Goal: Find specific page/section: Find specific page/section

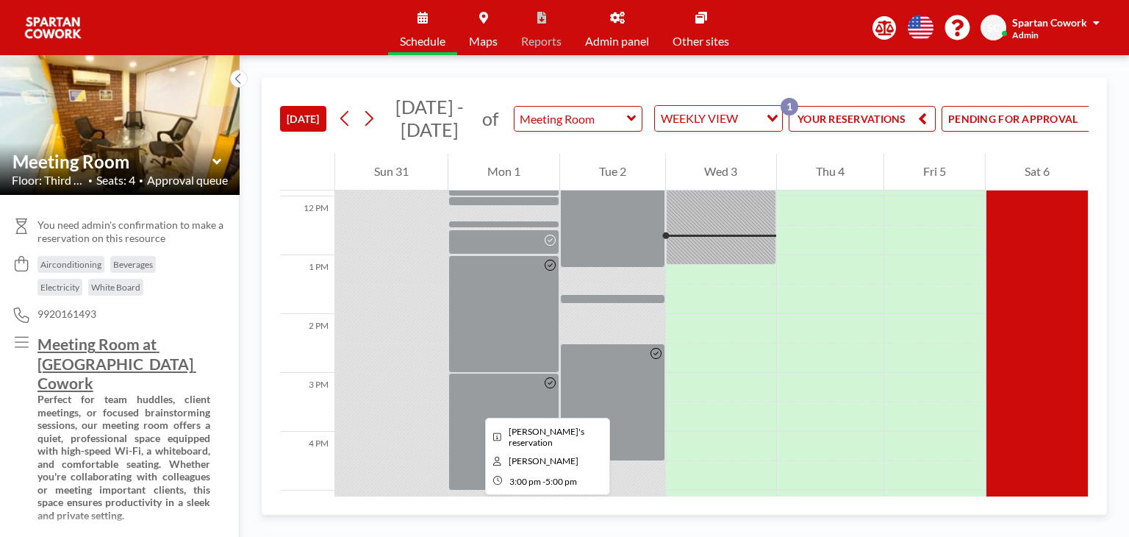
scroll to position [706, 0]
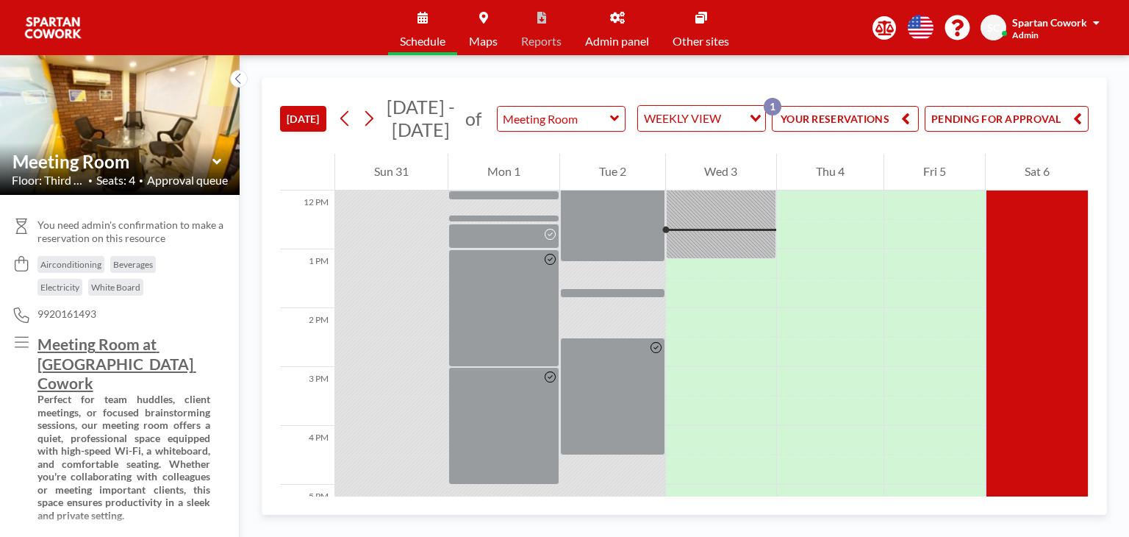
click at [817, 125] on button "YOUR RESERVATIONS 1" at bounding box center [845, 119] width 147 height 26
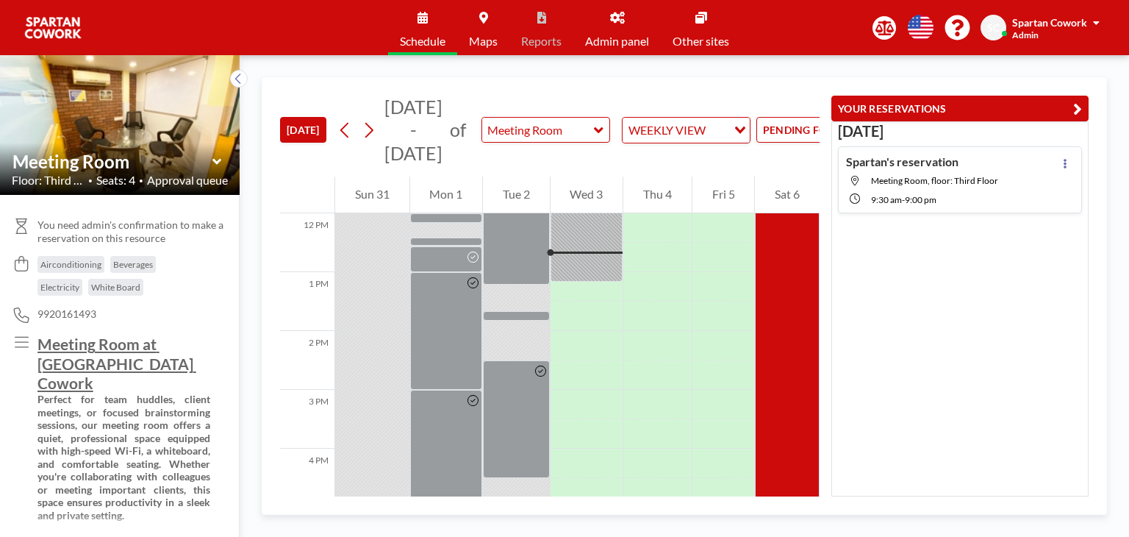
click at [762, 127] on button "PENDING FOR APPROVAL" at bounding box center [838, 130] width 164 height 26
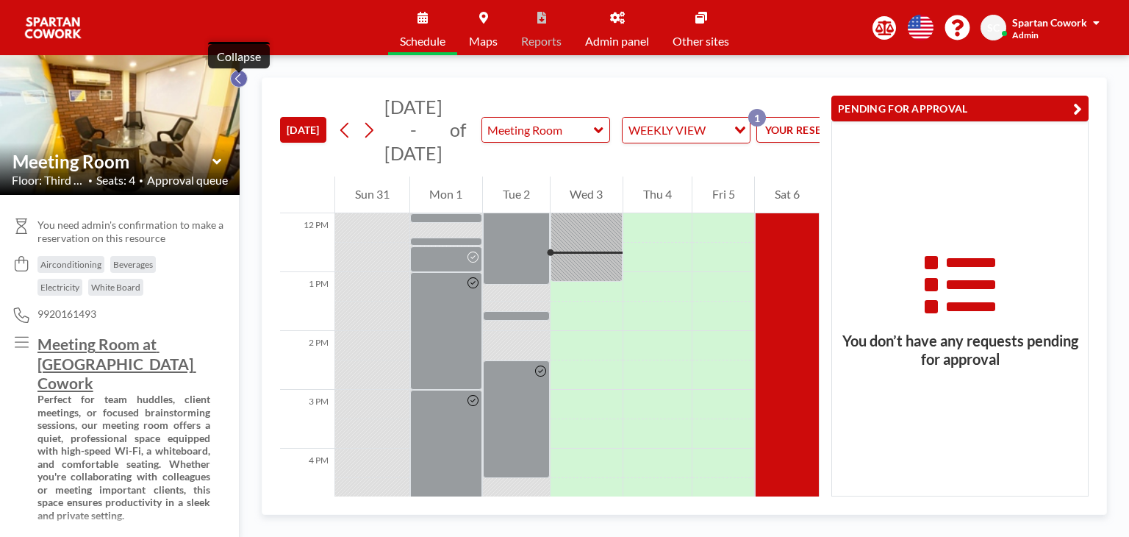
click at [238, 76] on icon at bounding box center [237, 79] width 5 height 10
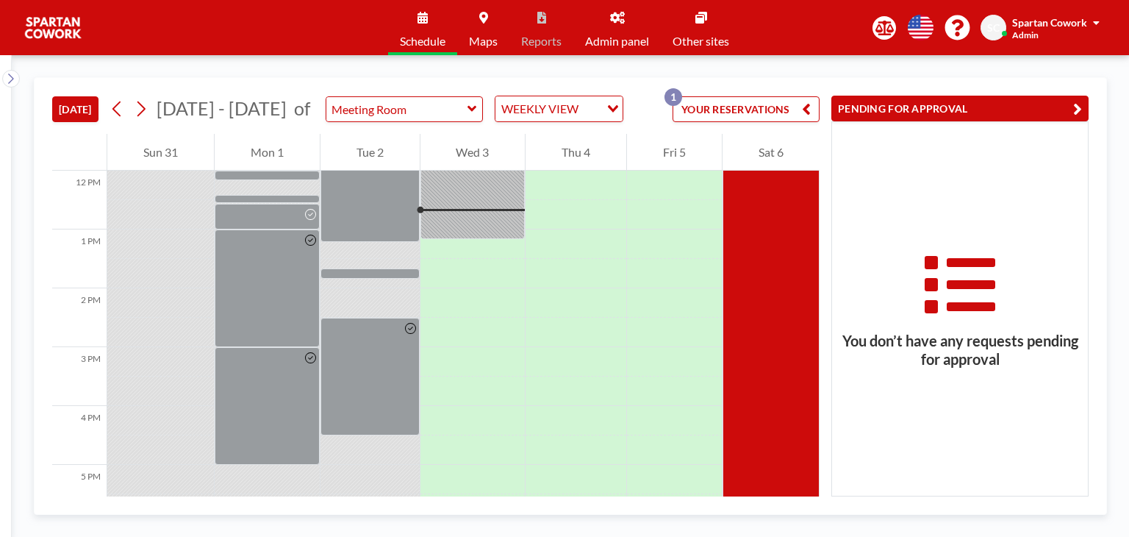
click at [756, 107] on button "YOUR RESERVATIONS 1" at bounding box center [746, 109] width 147 height 26
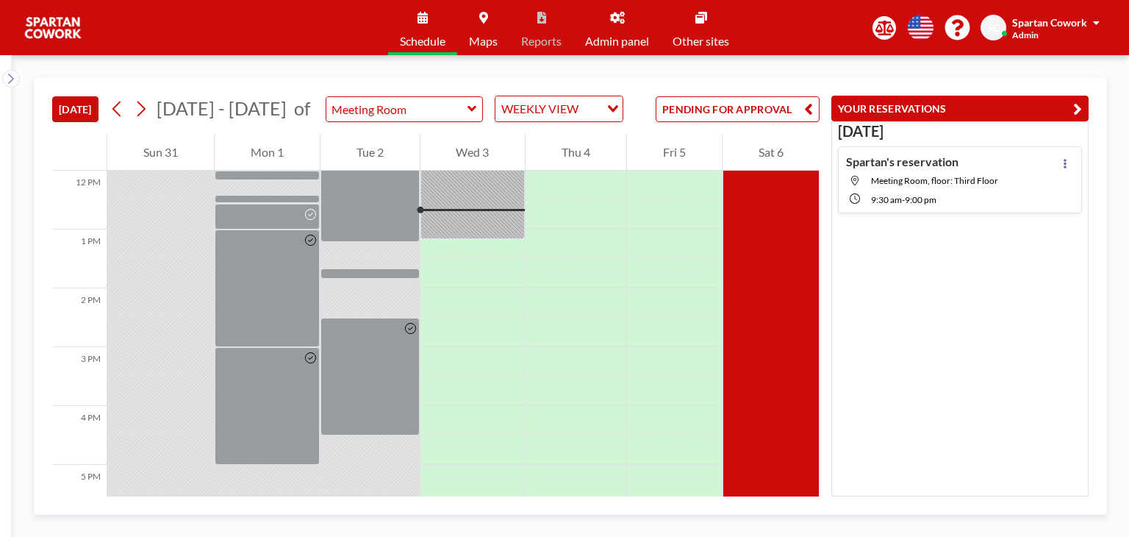
click at [751, 107] on button "PENDING FOR APPROVAL" at bounding box center [738, 109] width 164 height 26
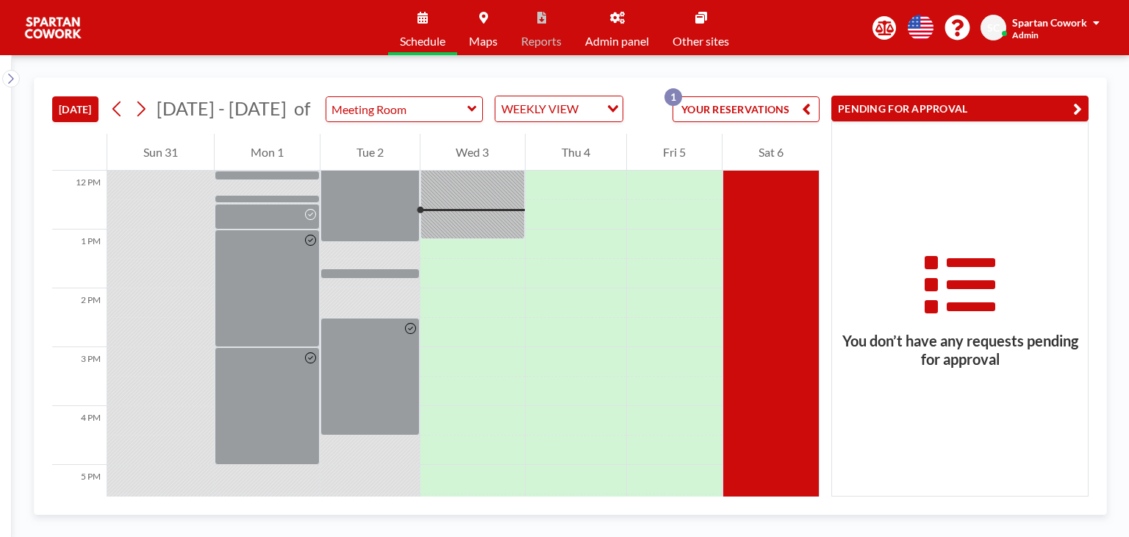
click at [621, 35] on span "Admin panel" at bounding box center [617, 41] width 64 height 12
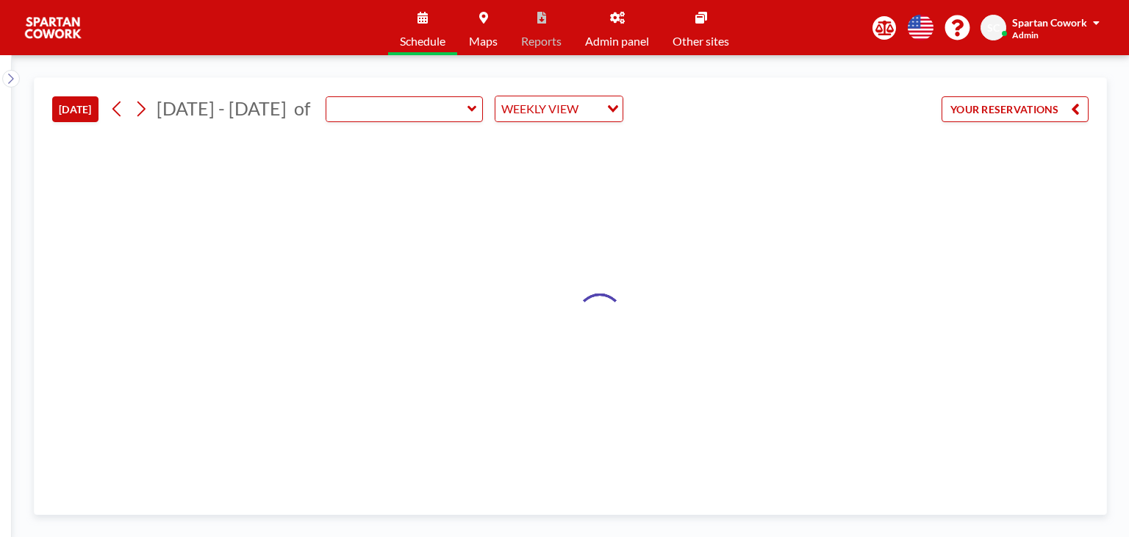
type input "Meeting Room"
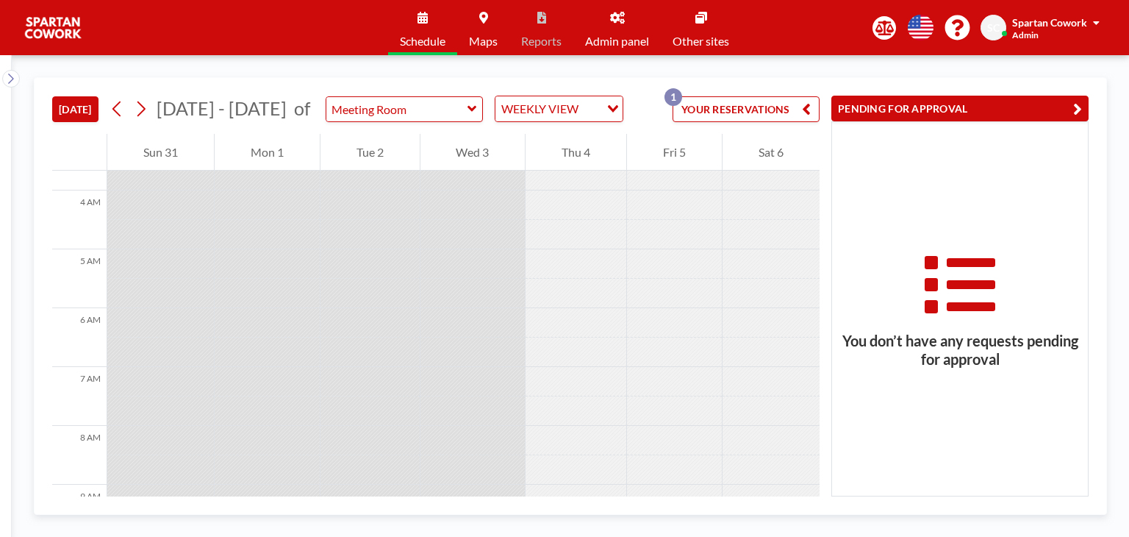
scroll to position [460, 0]
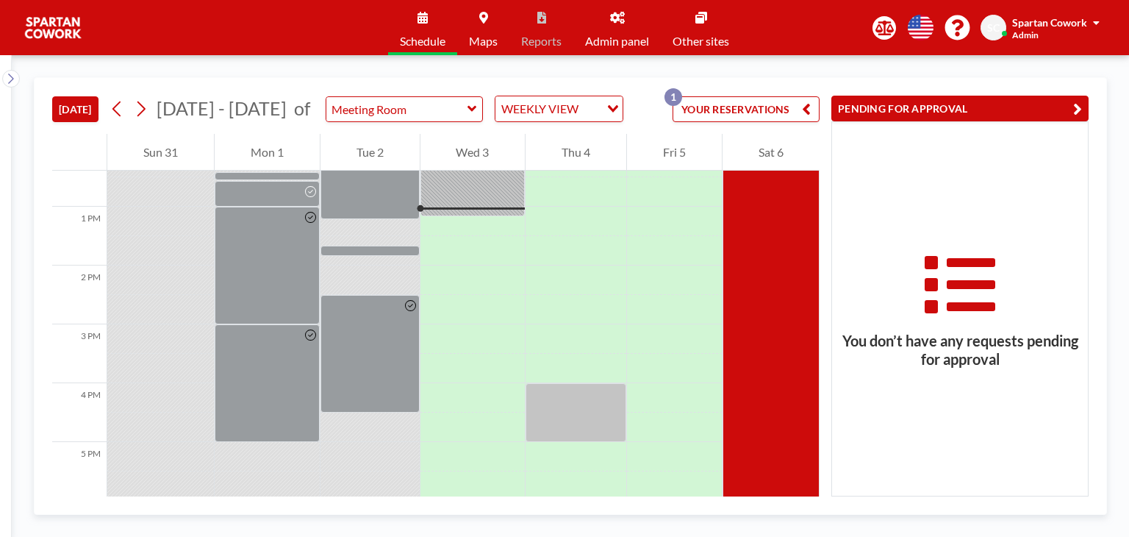
scroll to position [735, 0]
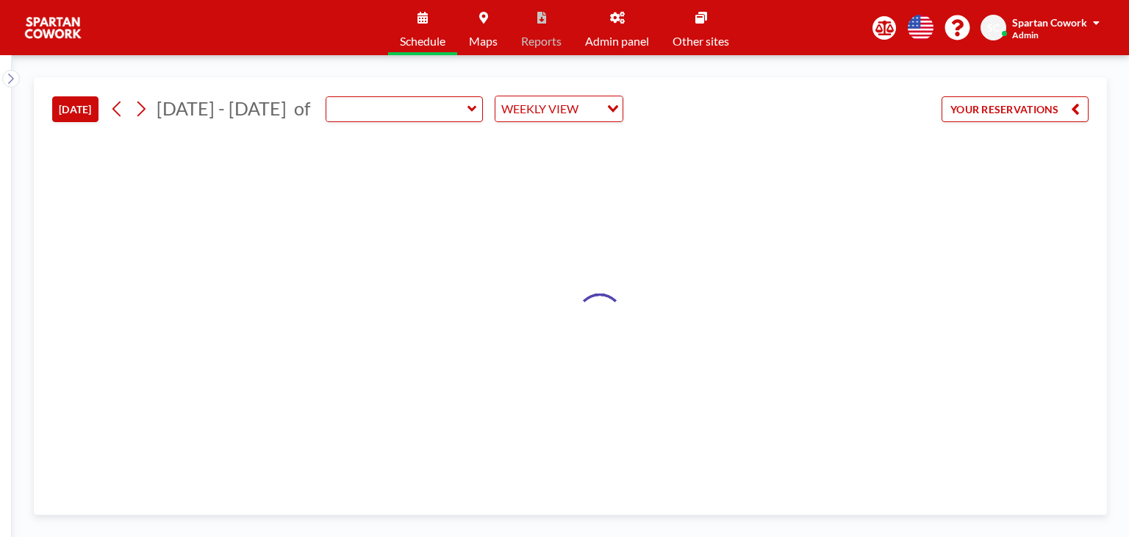
type input "Meeting Room"
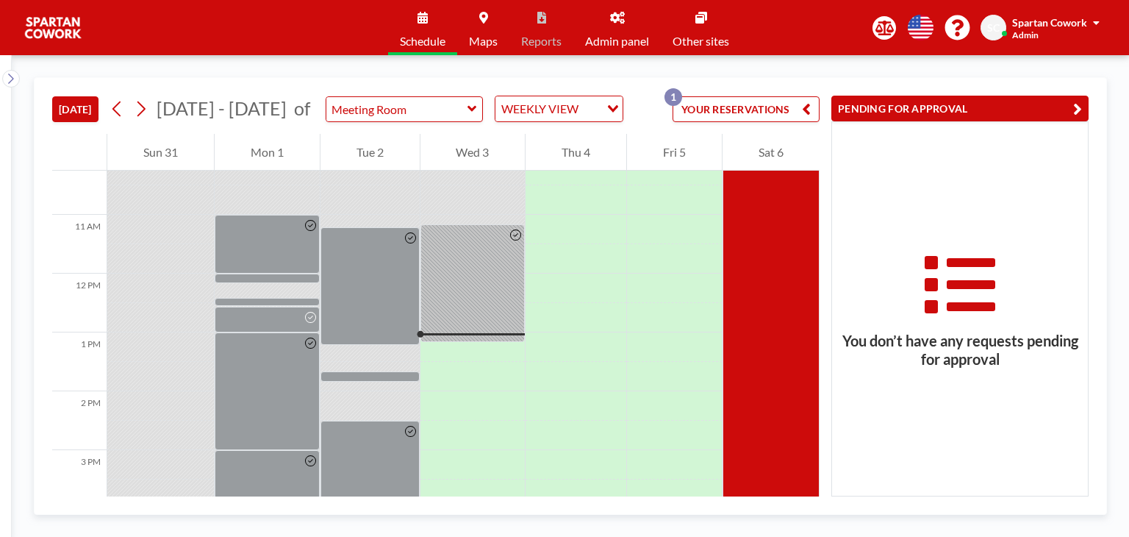
scroll to position [735, 0]
